Goal: Information Seeking & Learning: Learn about a topic

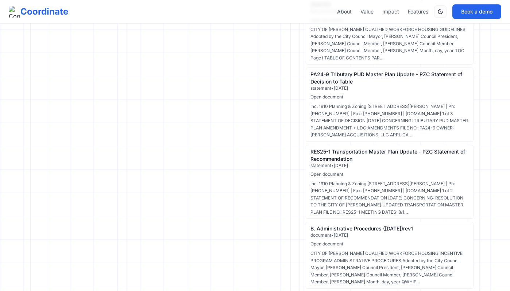
scroll to position [532, 0]
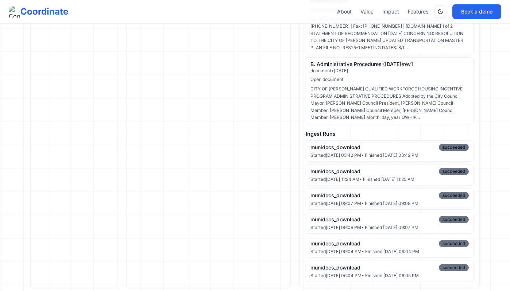
click at [348, 147] on ul "munidocs_download succeeded Started [DATE] 03:42 PM • Finished [DATE] 03:42 PM …" at bounding box center [390, 210] width 168 height 141
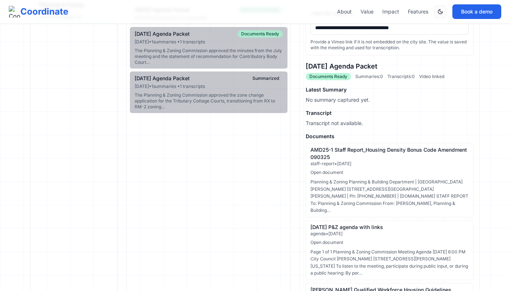
scroll to position [60, 0]
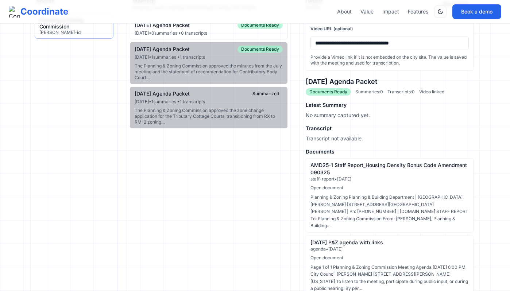
click at [341, 165] on div "AMD25-1 Staff Report_Housing Density Bonus Code Amendment 090325" at bounding box center [389, 169] width 158 height 15
click at [320, 174] on div "AMD25-1 Staff Report_Housing Density Bonus Code Amendment 090325" at bounding box center [389, 169] width 158 height 15
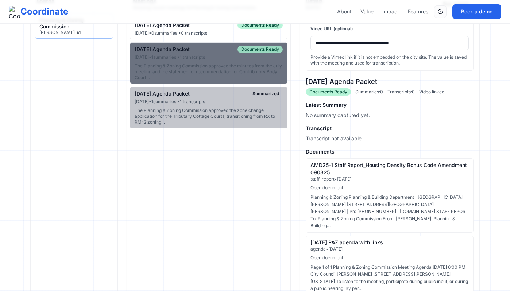
click at [218, 65] on div "The Planning & Zoning Commission approved the minutes from the July meeting and…" at bounding box center [209, 72] width 148 height 18
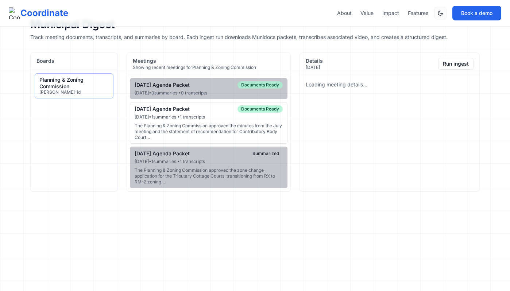
scroll to position [0, 0]
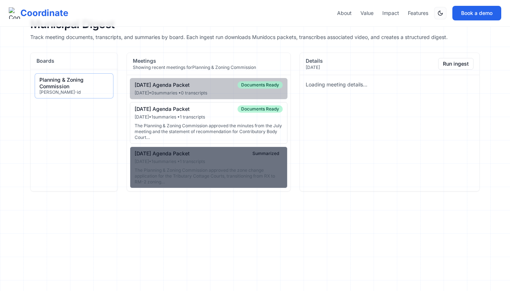
click at [234, 167] on div "The Planning & Zoning Commission approved the zone change application for the T…" at bounding box center [209, 176] width 148 height 18
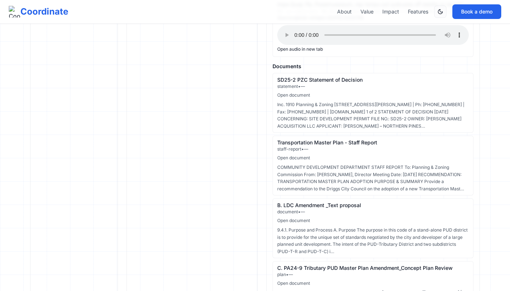
scroll to position [471, 0]
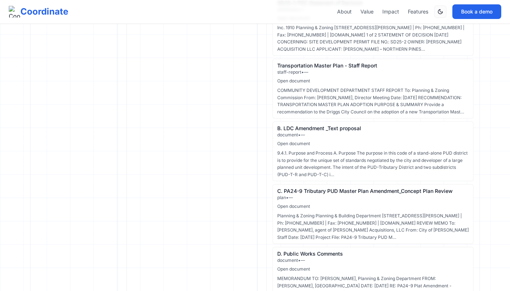
click at [277, 187] on div "C. PA24-9 Tributary PUD Master Plan Amendment_Concept Plan Review" at bounding box center [372, 190] width 191 height 7
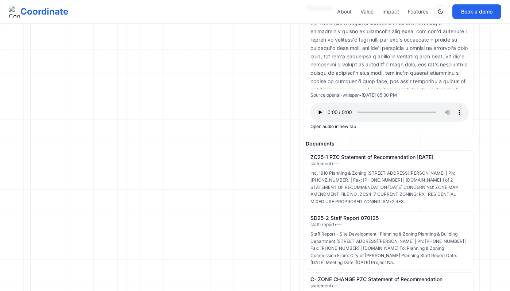
scroll to position [392, 0]
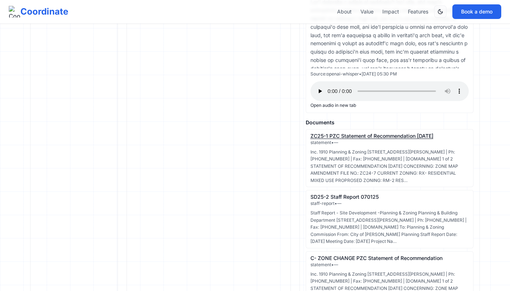
click at [355, 139] on link "ZC25-1 PZC Statement of Recommendation [DATE]" at bounding box center [371, 136] width 123 height 6
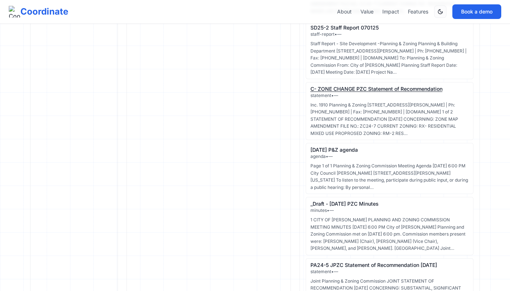
scroll to position [566, 0]
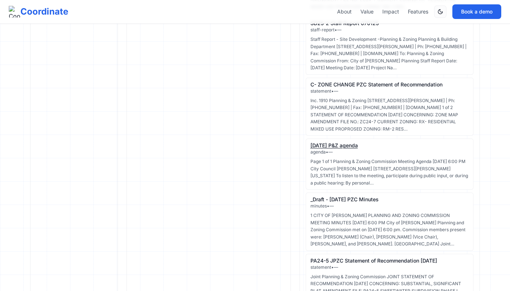
click at [350, 148] on link "[DATE] P&Z agenda" at bounding box center [333, 145] width 47 height 6
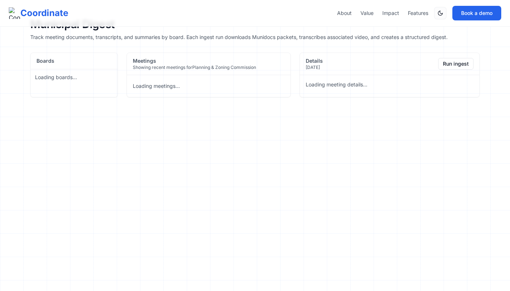
scroll to position [0, 0]
